Goal: Transaction & Acquisition: Obtain resource

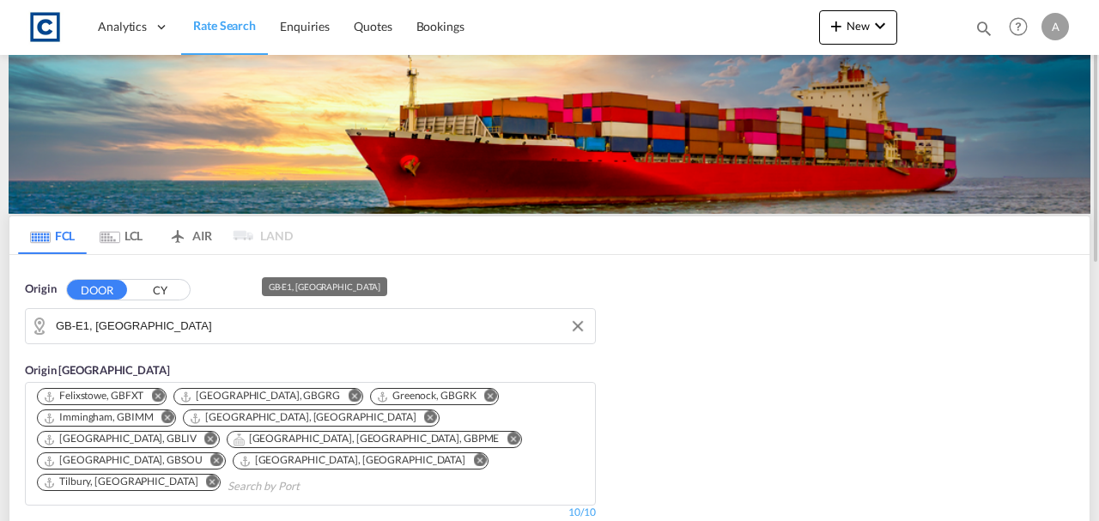
click at [343, 328] on input "GB-E1, [GEOGRAPHIC_DATA]" at bounding box center [321, 326] width 531 height 26
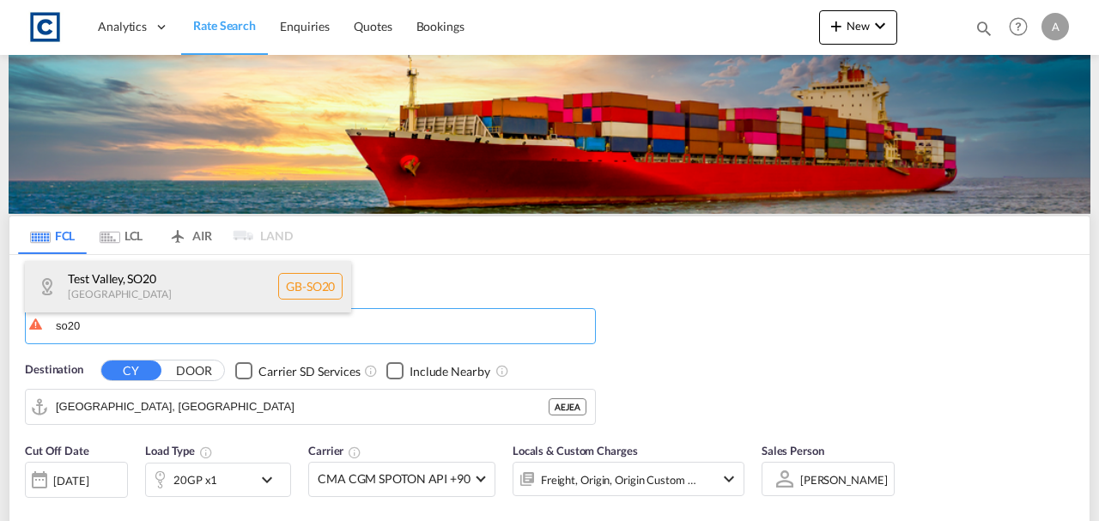
click at [210, 282] on div "Test Valley , SO20 [GEOGRAPHIC_DATA] [GEOGRAPHIC_DATA]-SO20" at bounding box center [188, 287] width 326 height 52
type input "GB-SO20, Test Valley"
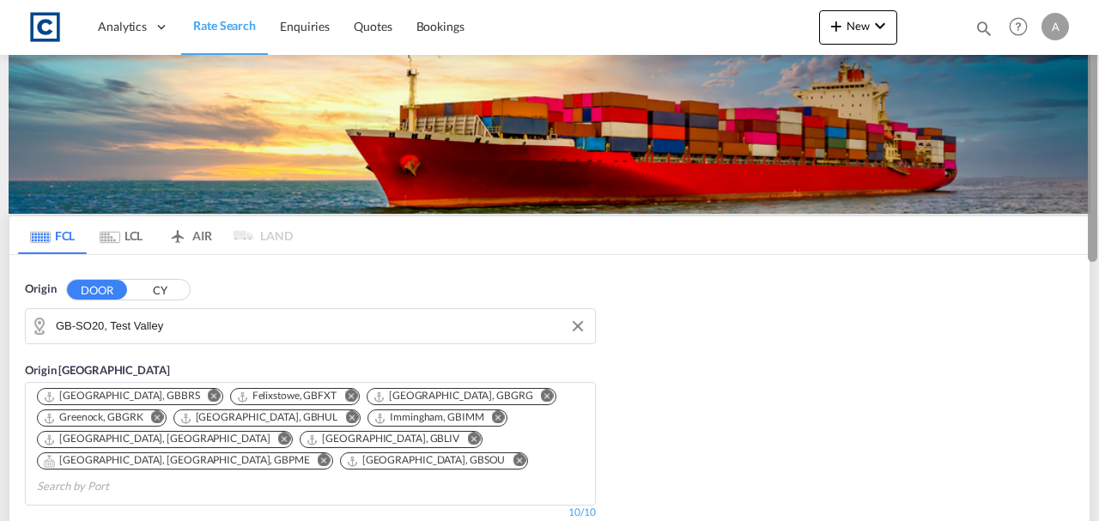
drag, startPoint x: 1099, startPoint y: 135, endPoint x: 1099, endPoint y: 183, distance: 48.1
click at [1099, 183] on div at bounding box center [1097, 260] width 3 height 514
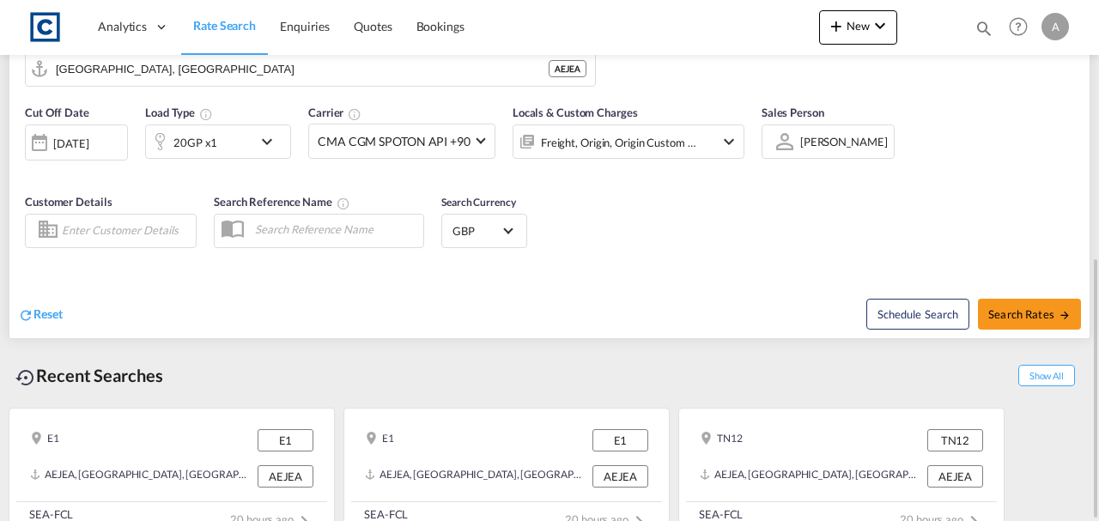
click at [208, 133] on div "20GP x1" at bounding box center [199, 142] width 107 height 34
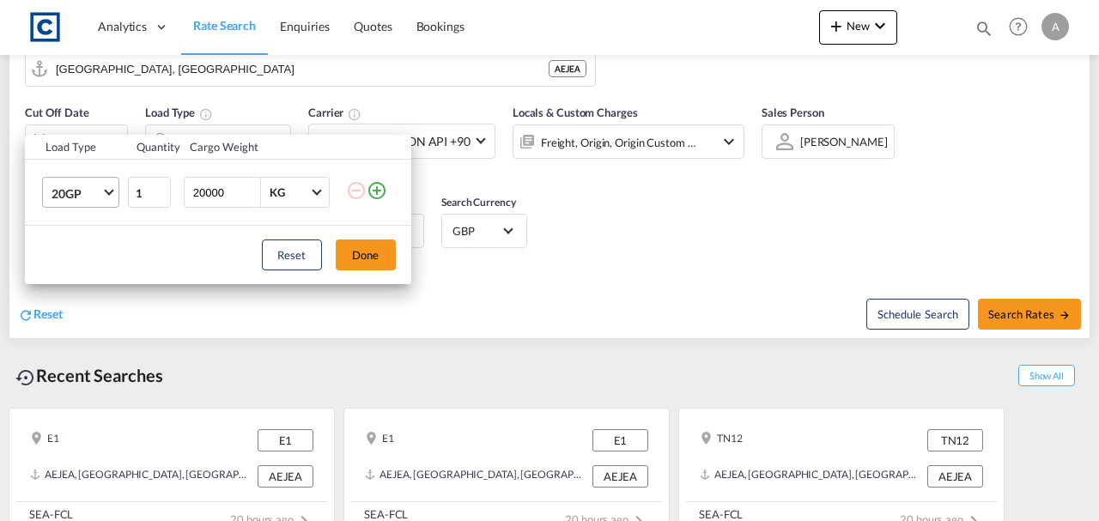
click at [94, 194] on span "20GP" at bounding box center [77, 194] width 50 height 17
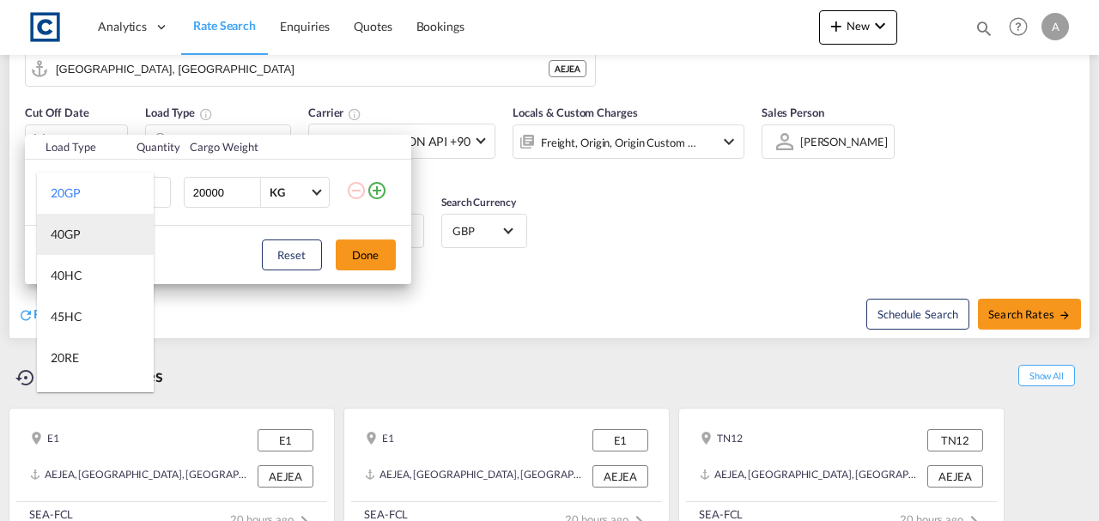
click at [64, 239] on div "40GP" at bounding box center [66, 234] width 30 height 17
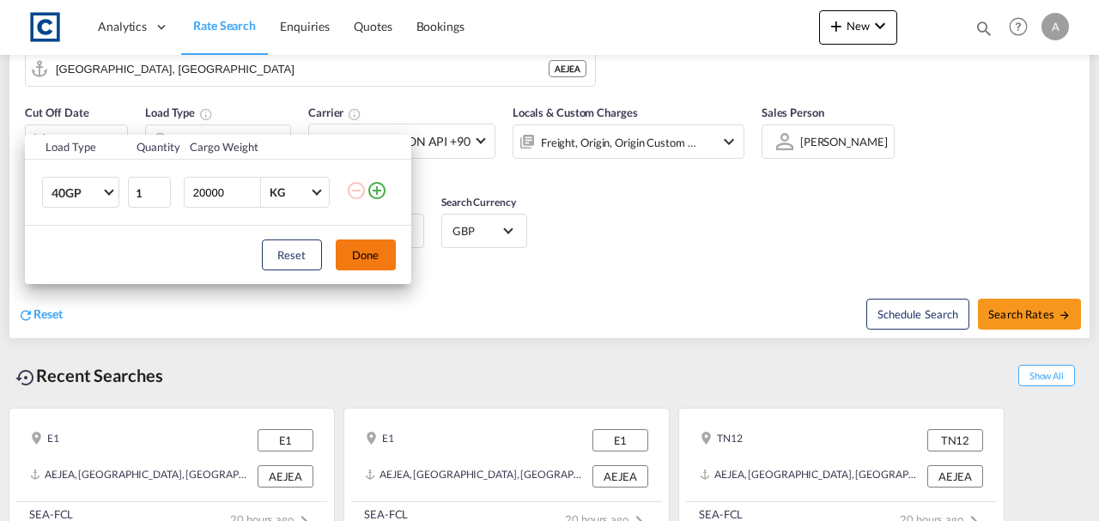
click at [356, 252] on button "Done" at bounding box center [366, 255] width 60 height 31
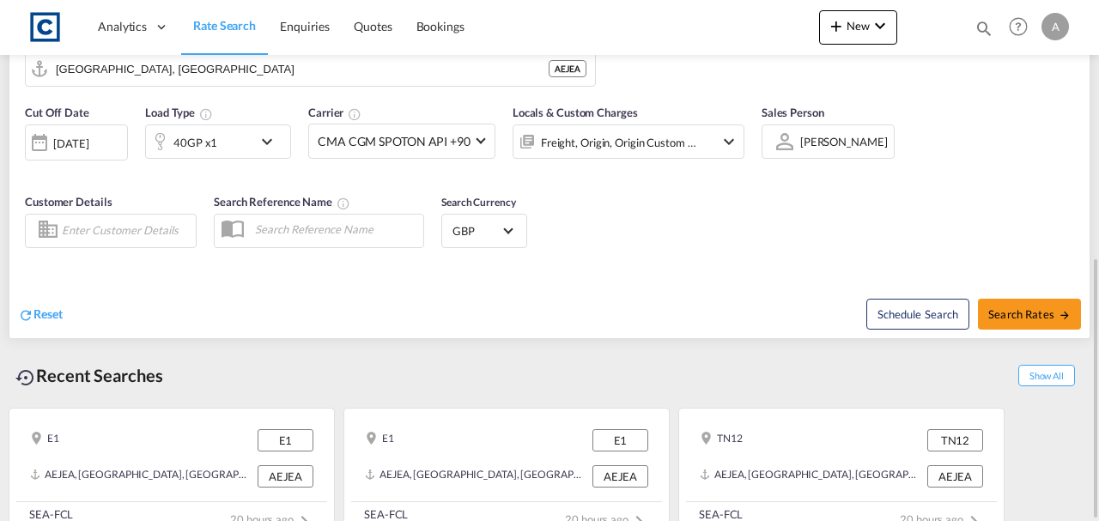
click at [88, 136] on div "[DATE]" at bounding box center [70, 143] width 35 height 15
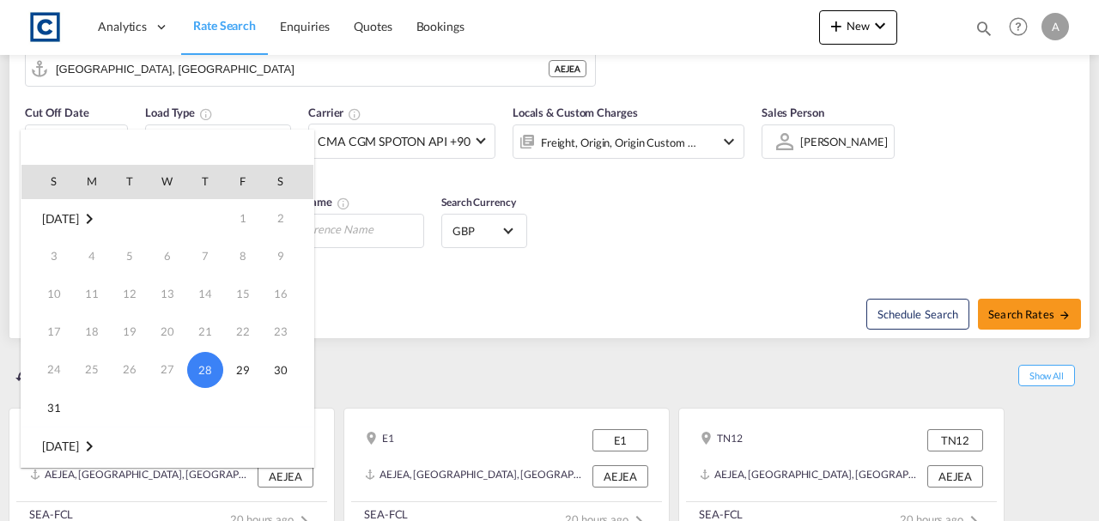
scroll to position [228, 0]
click at [85, 261] on span "1" at bounding box center [92, 257] width 34 height 34
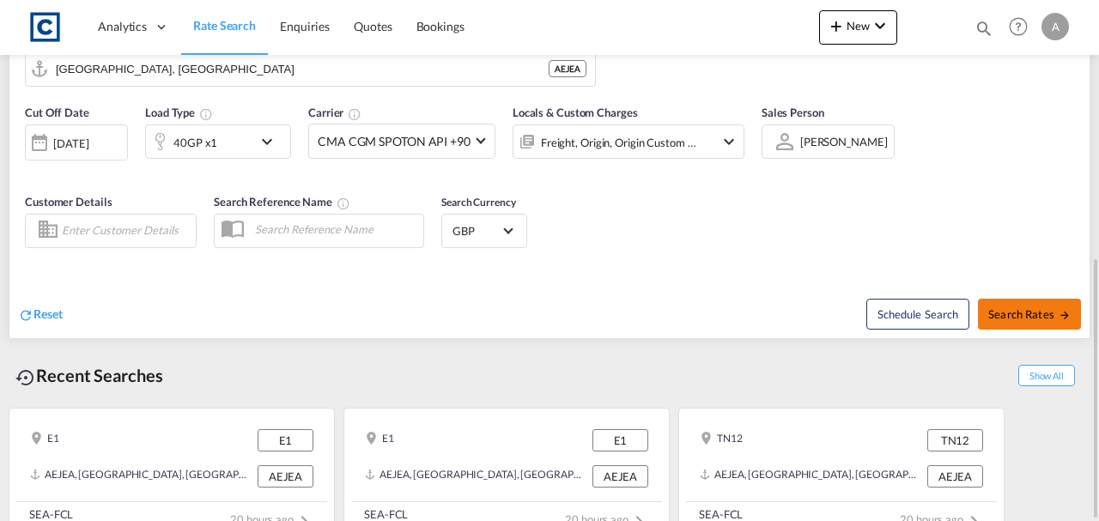
click at [998, 307] on span "Search Rates" at bounding box center [1030, 314] width 82 height 14
type input "SO20 to AEJEA / [DATE]"
